Goal: Task Accomplishment & Management: Use online tool/utility

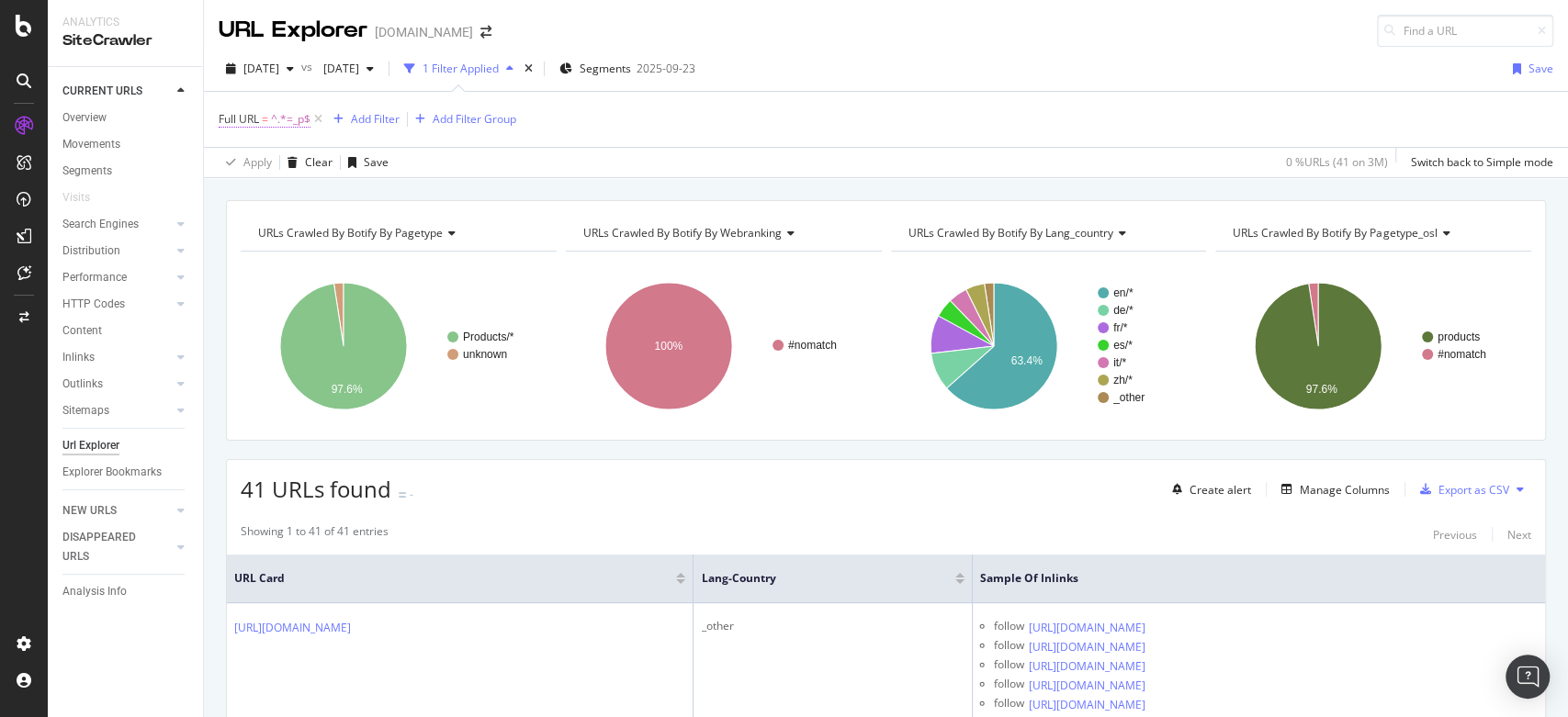
click at [287, 119] on span "^.*=_p$" at bounding box center [290, 119] width 40 height 25
click at [333, 193] on input "=_p" at bounding box center [322, 195] width 173 height 29
click at [272, 153] on span "Ends with" at bounding box center [259, 161] width 49 height 16
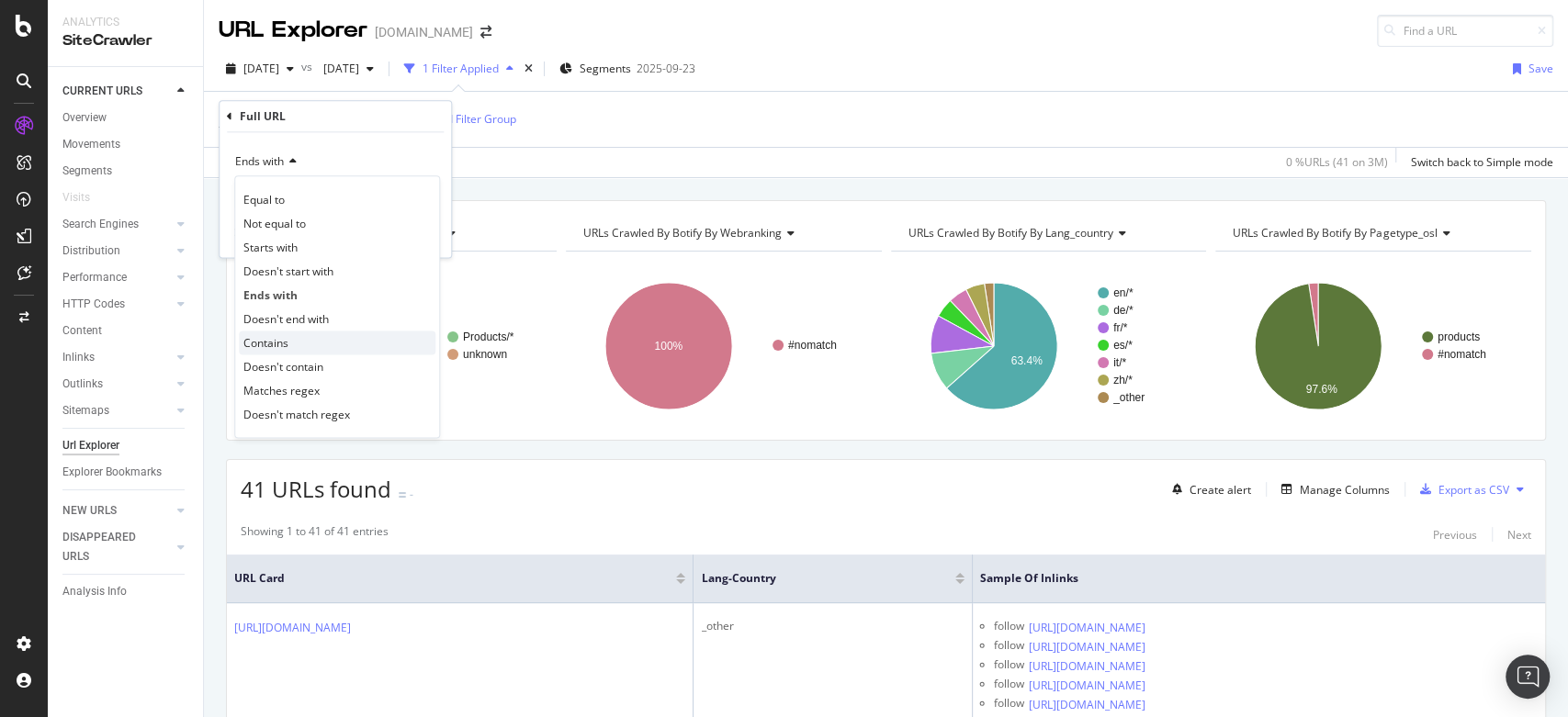
click at [300, 335] on div "Contains" at bounding box center [337, 342] width 197 height 24
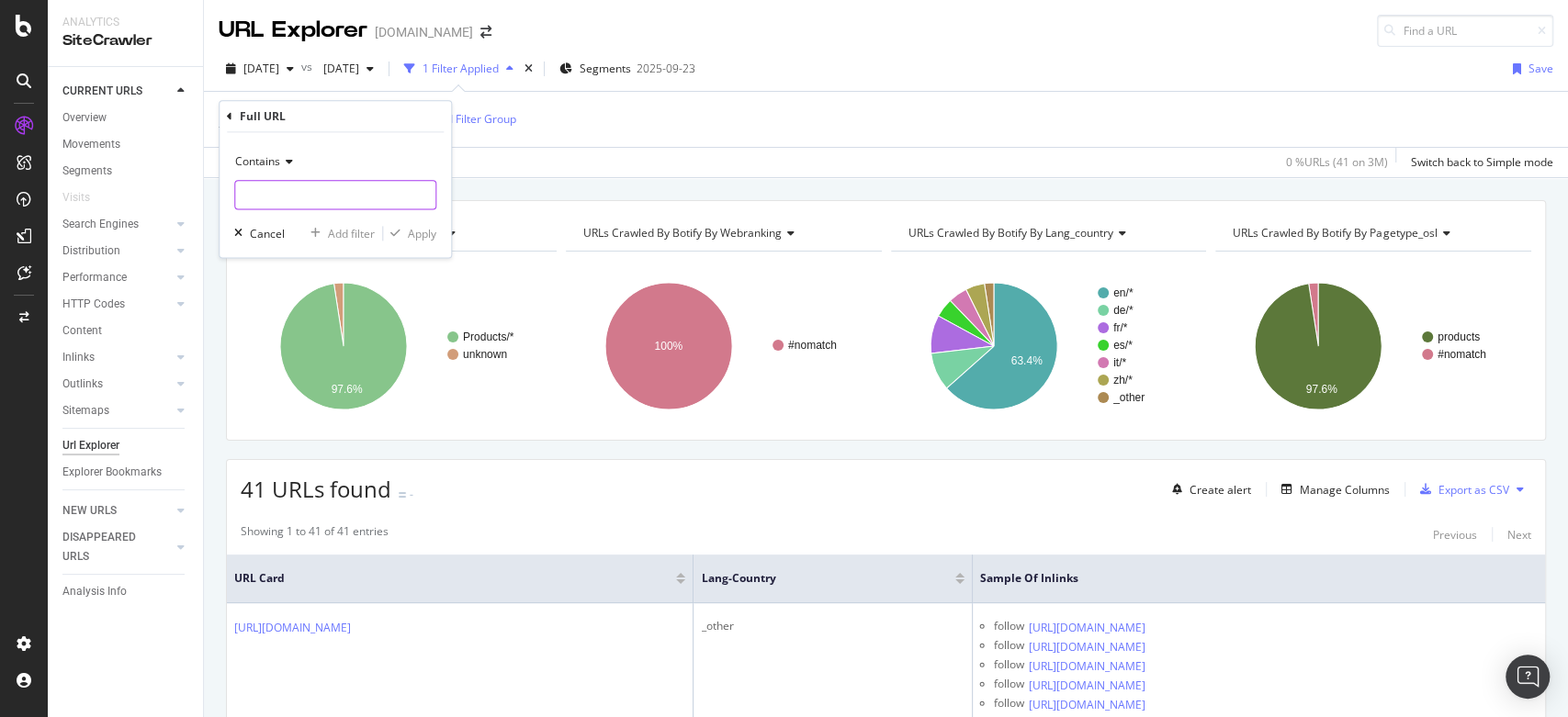
click at [294, 206] on input "text" at bounding box center [334, 195] width 200 height 29
type input "Page="
click at [417, 232] on div "Apply" at bounding box center [421, 234] width 28 height 16
